Goal: Navigation & Orientation: Find specific page/section

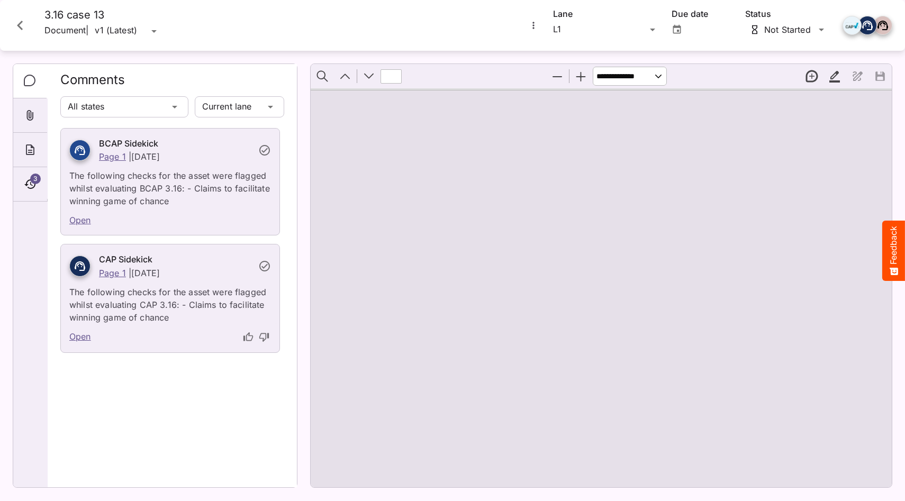
type input "*"
